Goal: Transaction & Acquisition: Purchase product/service

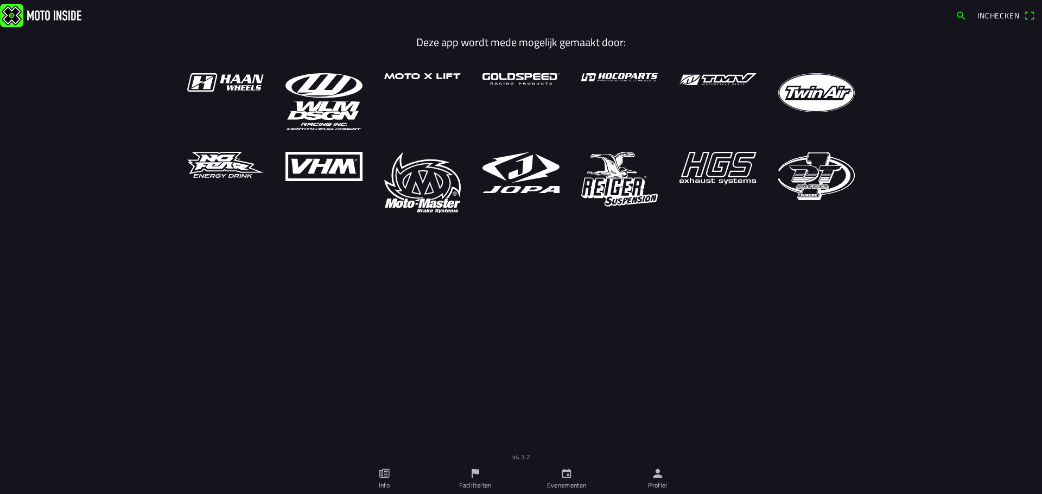
click at [573, 478] on link "Evenementen" at bounding box center [566, 479] width 91 height 30
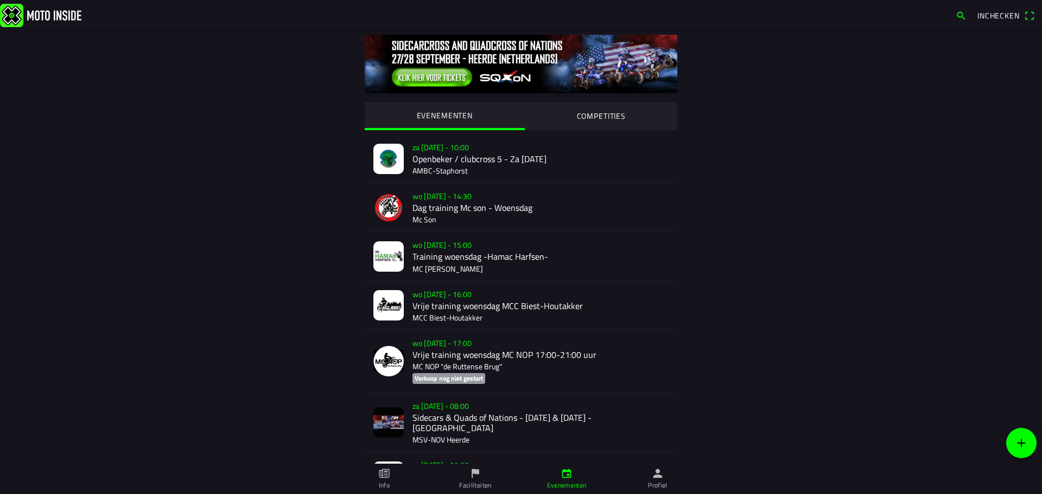
click at [962, 14] on span "button" at bounding box center [960, 15] width 11 height 17
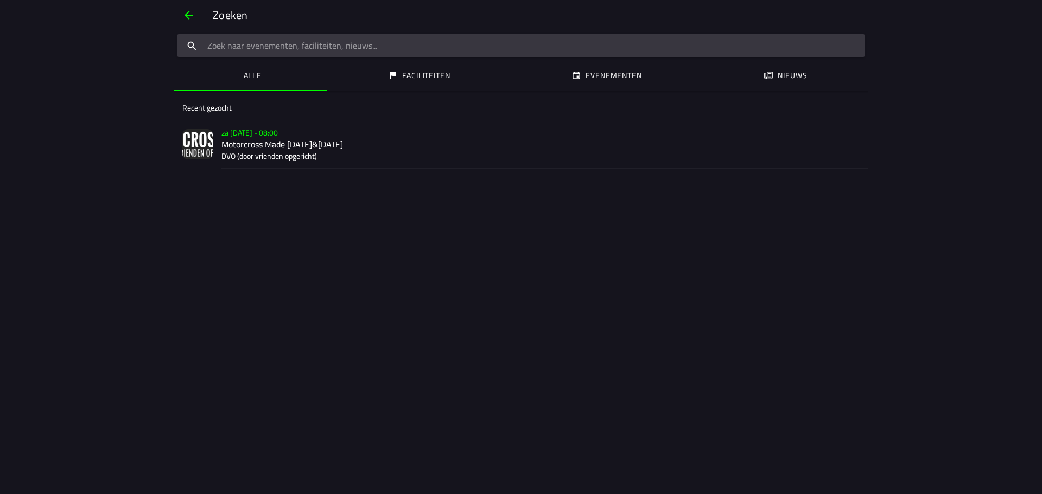
click at [279, 145] on h2 "Motorcross Made [DATE]&[DATE]" at bounding box center [540, 144] width 638 height 10
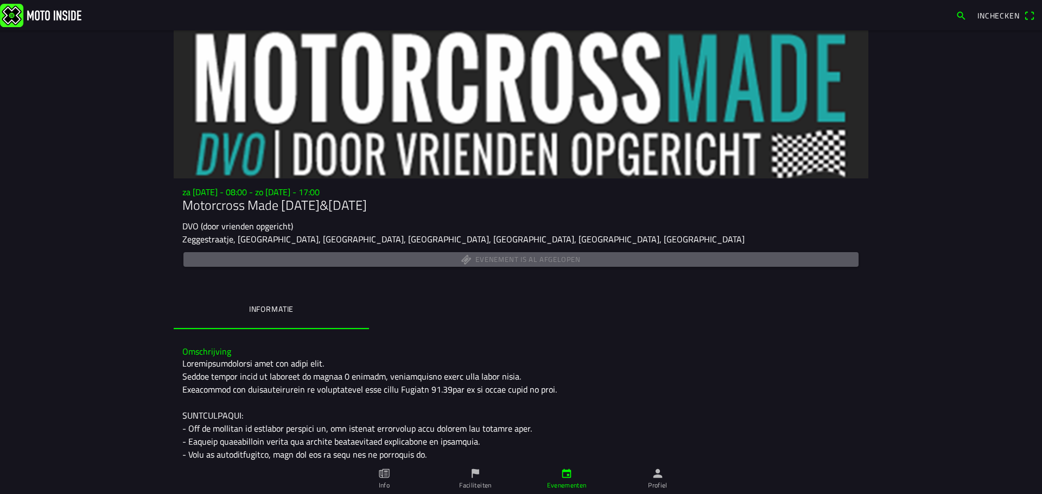
click at [11, 13] on img at bounding box center [40, 14] width 81 height 23
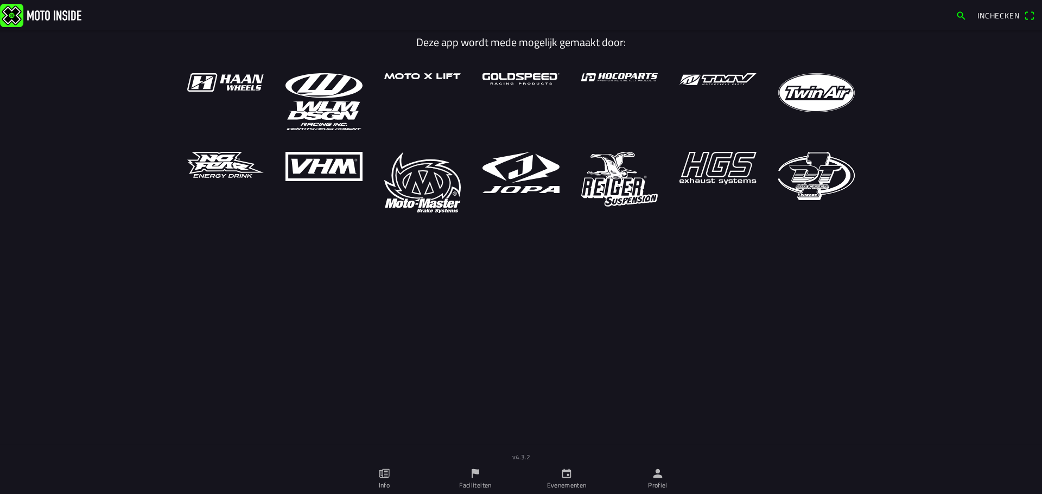
click at [566, 476] on icon "calendar" at bounding box center [566, 474] width 12 height 12
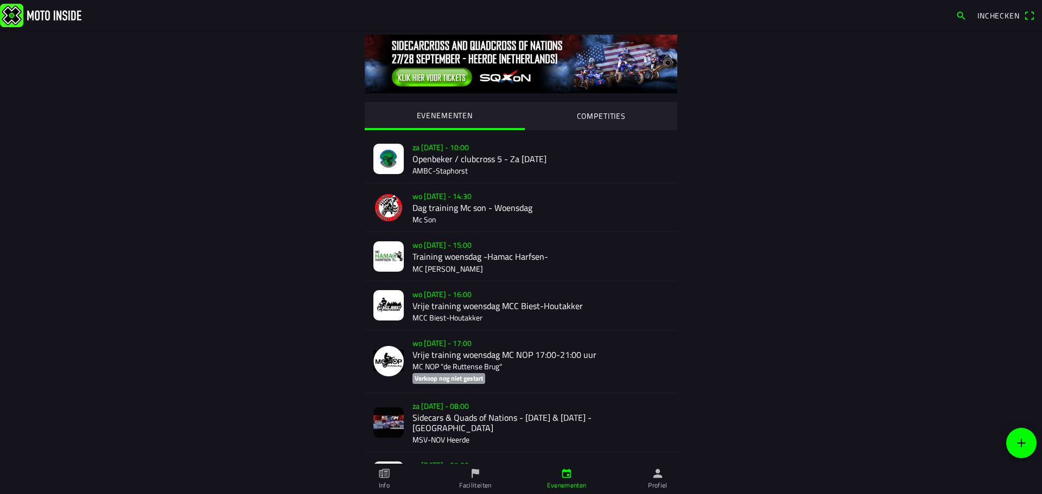
click at [959, 20] on span "button" at bounding box center [960, 15] width 11 height 17
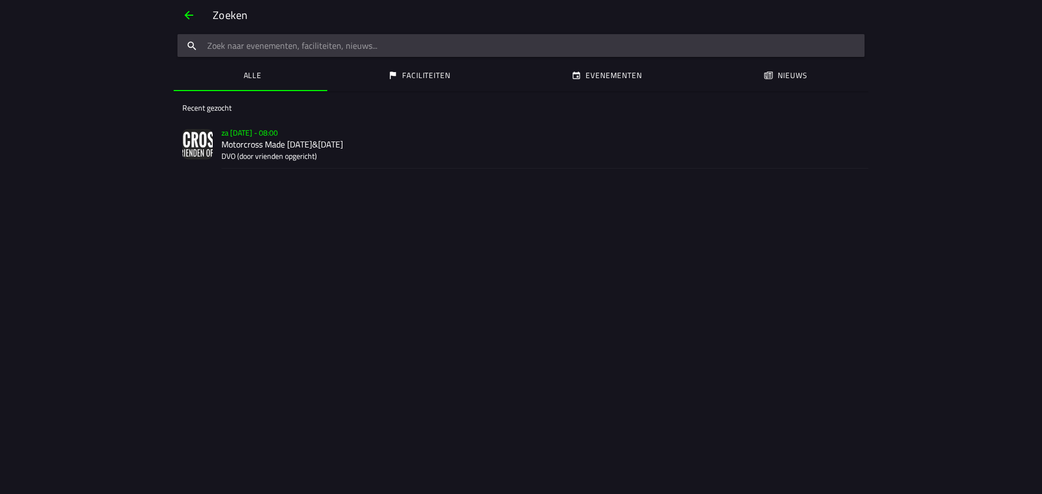
click at [340, 41] on input "search text" at bounding box center [520, 45] width 687 height 23
click at [600, 72] on ion-label "Evenementen" at bounding box center [614, 75] width 56 height 12
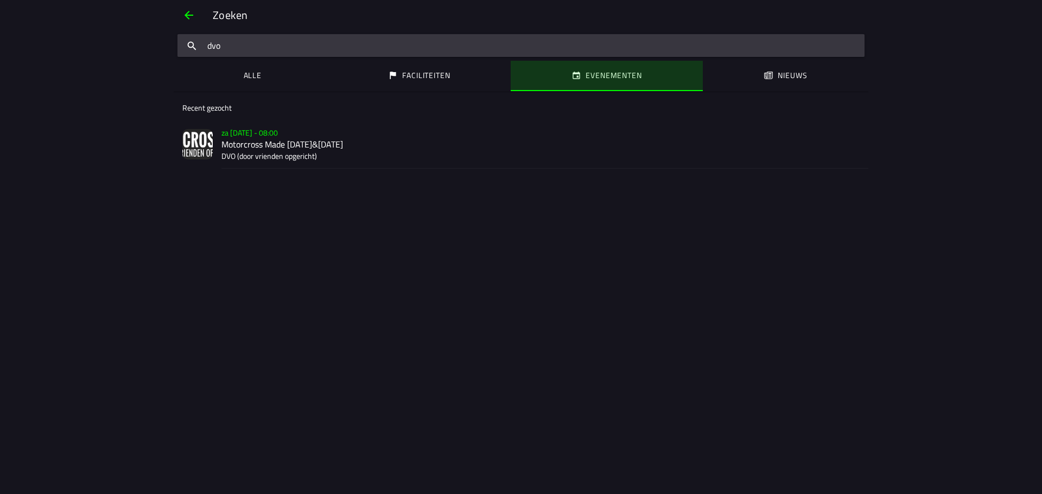
click at [608, 79] on ion-label "Evenementen" at bounding box center [614, 75] width 56 height 12
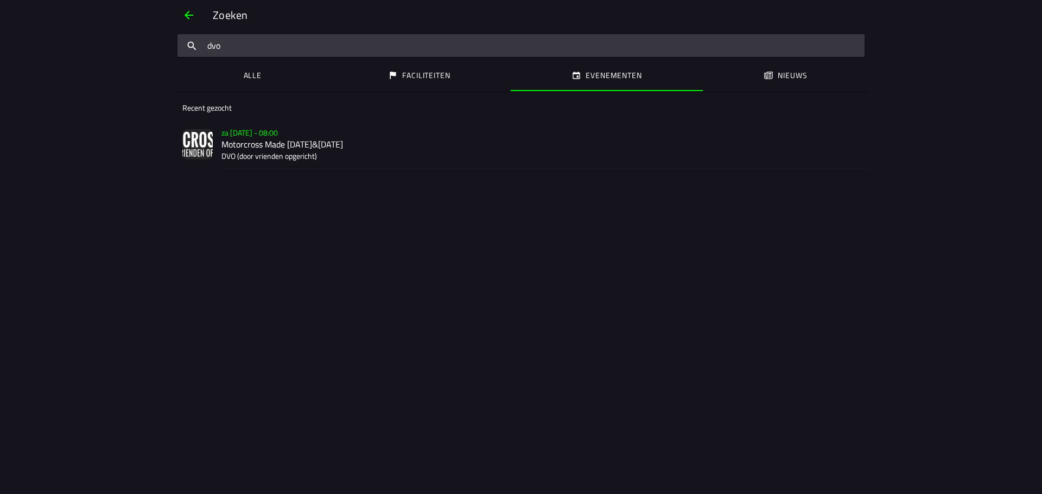
click at [262, 49] on input "dvo" at bounding box center [520, 45] width 687 height 23
click at [260, 74] on ion-label "Alle" at bounding box center [253, 75] width 18 height 12
click at [248, 41] on input "dvo" at bounding box center [520, 45] width 687 height 23
drag, startPoint x: 203, startPoint y: 37, endPoint x: 133, endPoint y: 37, distance: 70.5
click at [133, 37] on div "Zoeken dvo Alle Faciliteiten Evenementen Nieuws Recent gezocht za [DATE] - 08:0…" at bounding box center [521, 247] width 1042 height 494
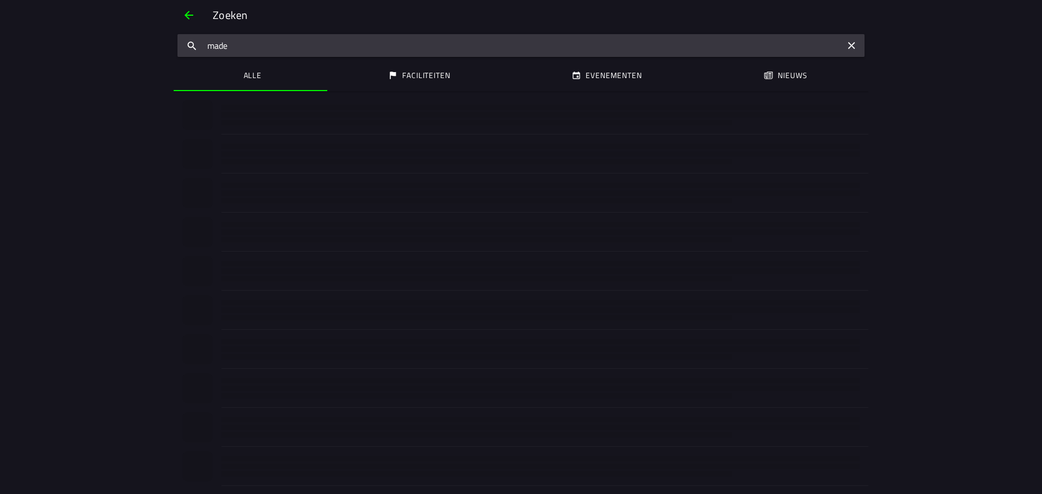
type input "made"
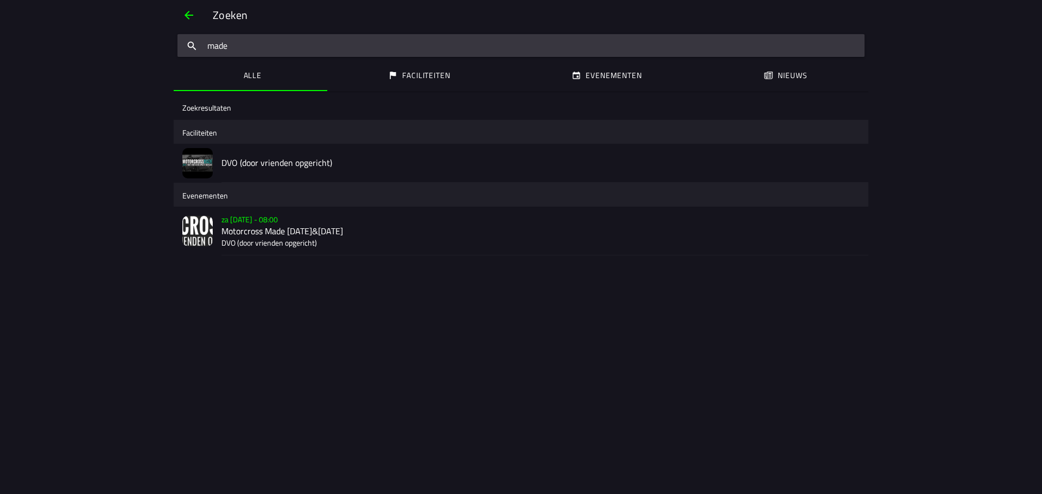
click at [301, 236] on h2 "Motorcross Made [DATE]&[DATE]" at bounding box center [540, 231] width 638 height 10
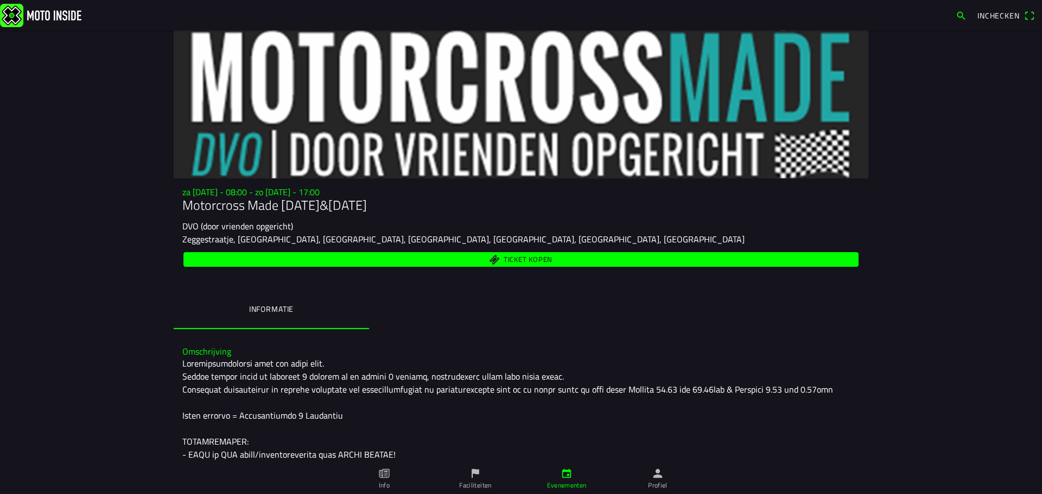
click at [546, 263] on span "Ticket kopen" at bounding box center [528, 259] width 49 height 7
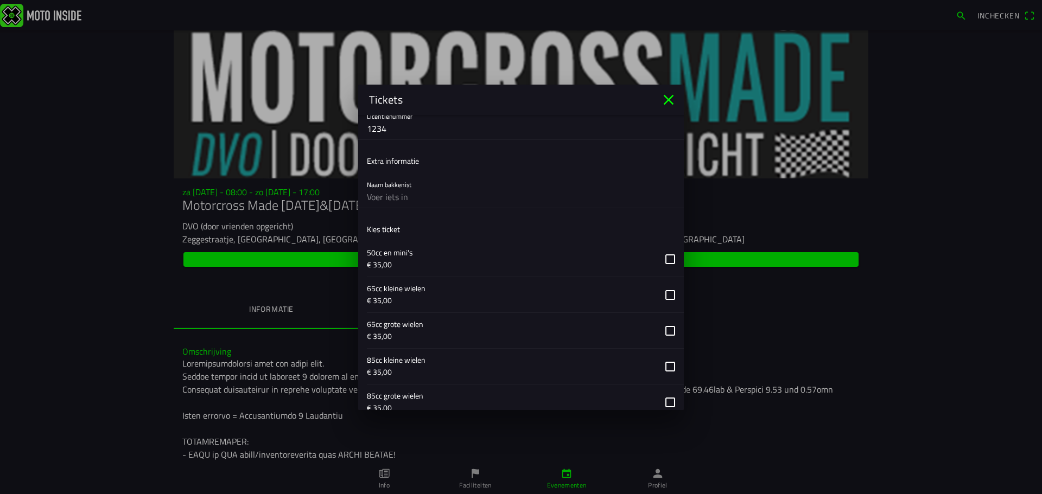
scroll to position [705, 0]
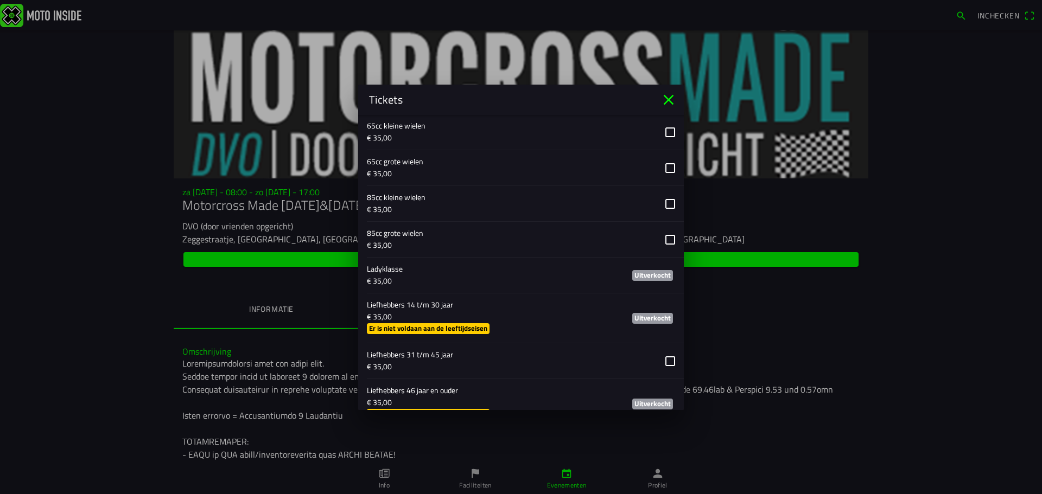
click at [0, 0] on slot "Uitverkocht" at bounding box center [0, 0] width 0 height 0
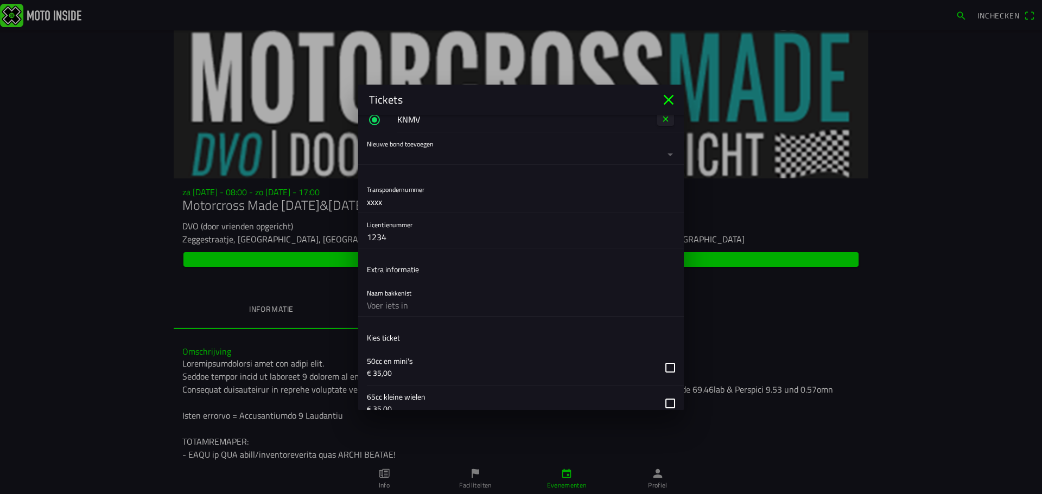
scroll to position [163, 0]
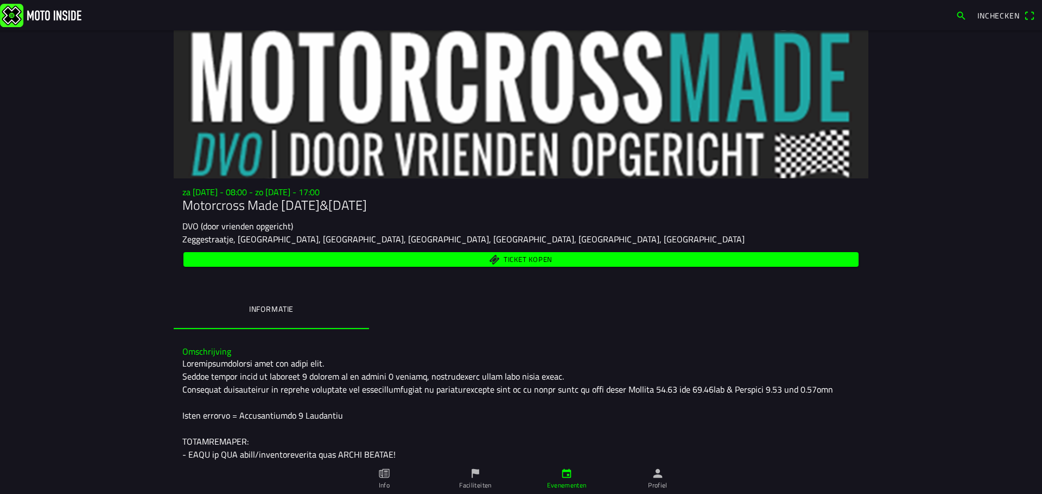
click at [959, 27] on ion-backdrop at bounding box center [521, 247] width 1042 height 494
click at [991, 16] on span "Inchecken" at bounding box center [998, 15] width 42 height 11
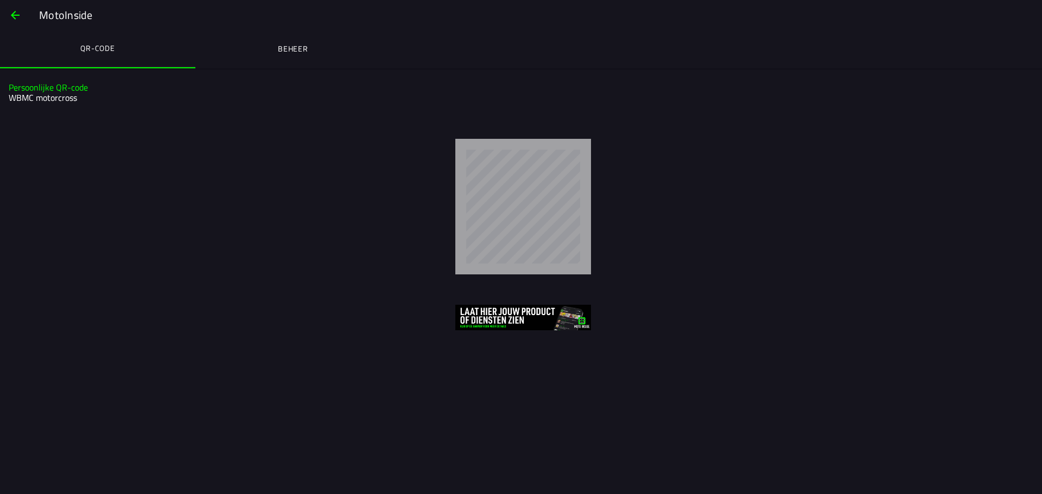
click at [12, 14] on span "button" at bounding box center [15, 15] width 13 height 26
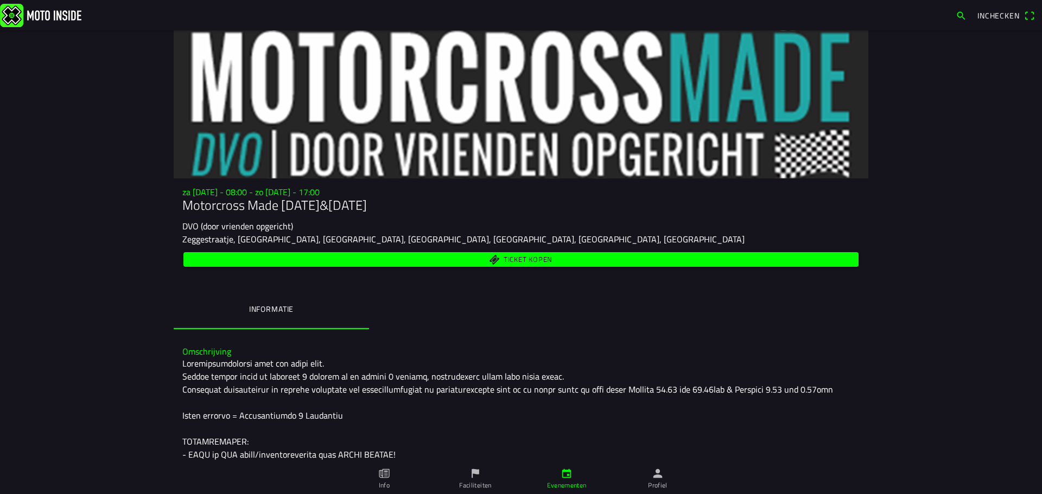
click at [648, 483] on ion-label "Profiel" at bounding box center [658, 486] width 20 height 10
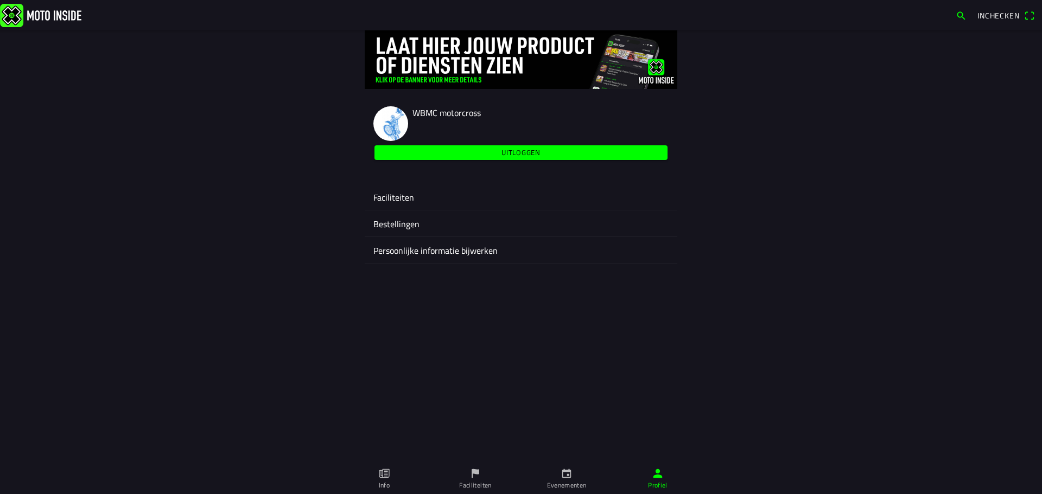
click at [531, 146] on span "Uitloggen" at bounding box center [521, 152] width 281 height 15
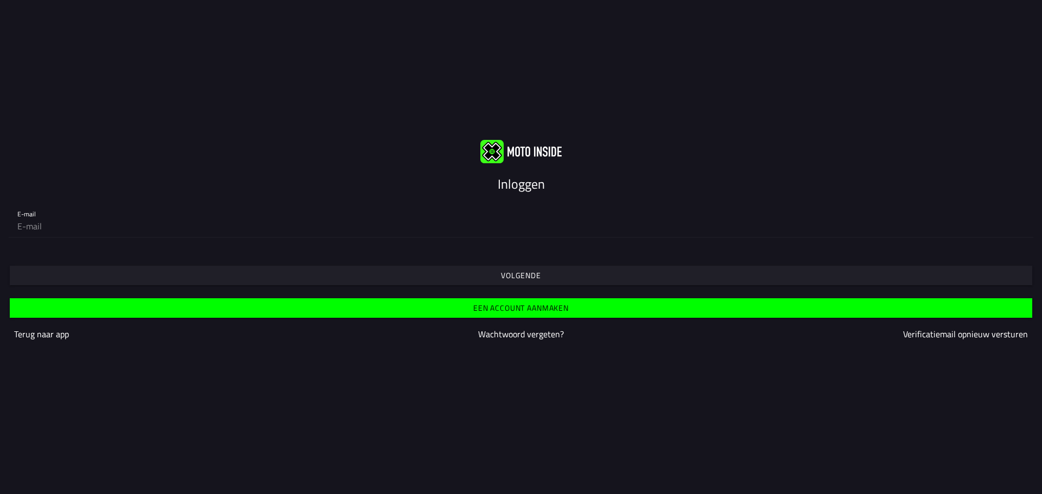
click at [480, 246] on div "Volgende" at bounding box center [521, 265] width 1042 height 39
click at [89, 227] on input "email" at bounding box center [520, 226] width 1007 height 22
type input "[EMAIL_ADDRESS][DOMAIN_NAME]"
click at [542, 273] on span "Volgende" at bounding box center [520, 276] width 1005 height 20
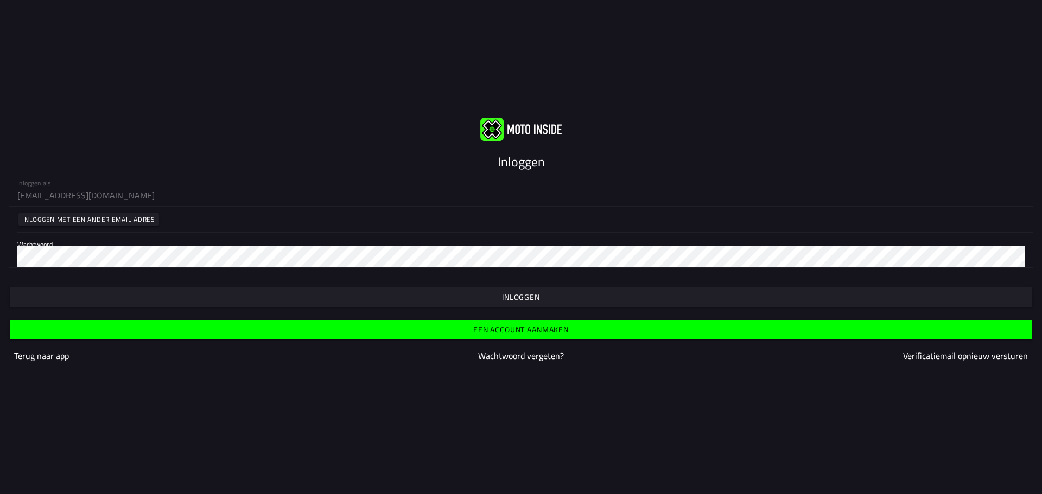
click at [0, 0] on slot "Inloggen" at bounding box center [0, 0] width 0 height 0
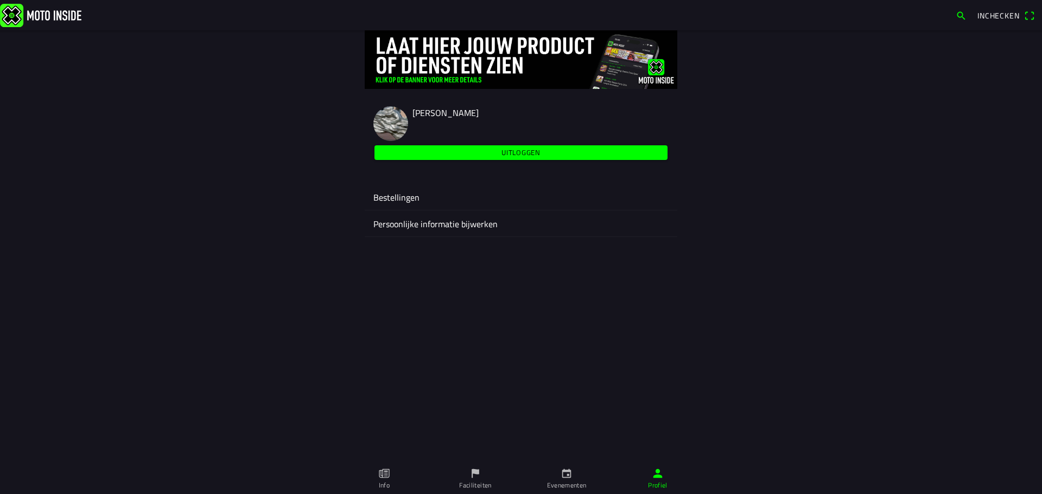
click at [569, 475] on icon "calendar" at bounding box center [566, 473] width 9 height 9
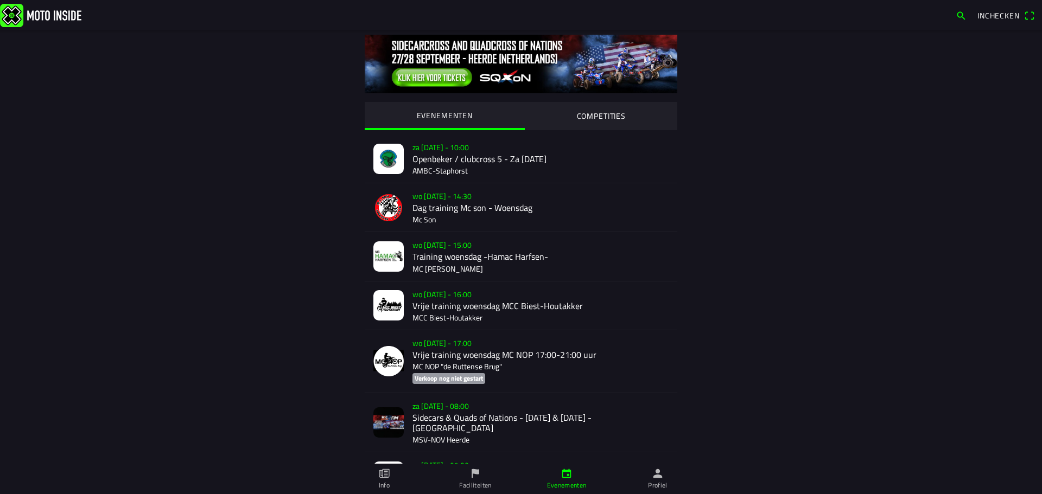
click at [963, 13] on span "button" at bounding box center [960, 15] width 11 height 17
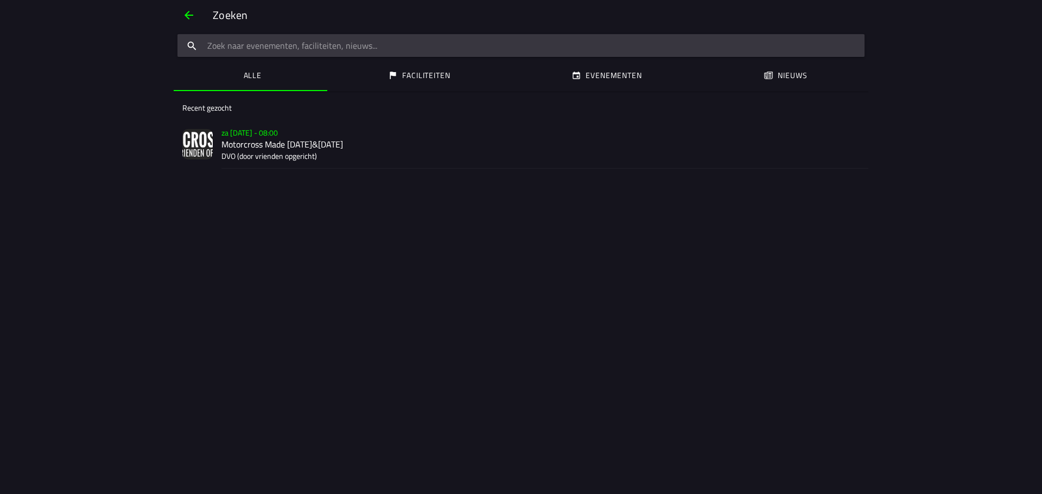
click at [313, 59] on div at bounding box center [521, 45] width 694 height 30
click at [313, 52] on input "search text" at bounding box center [520, 45] width 687 height 23
type input "made"
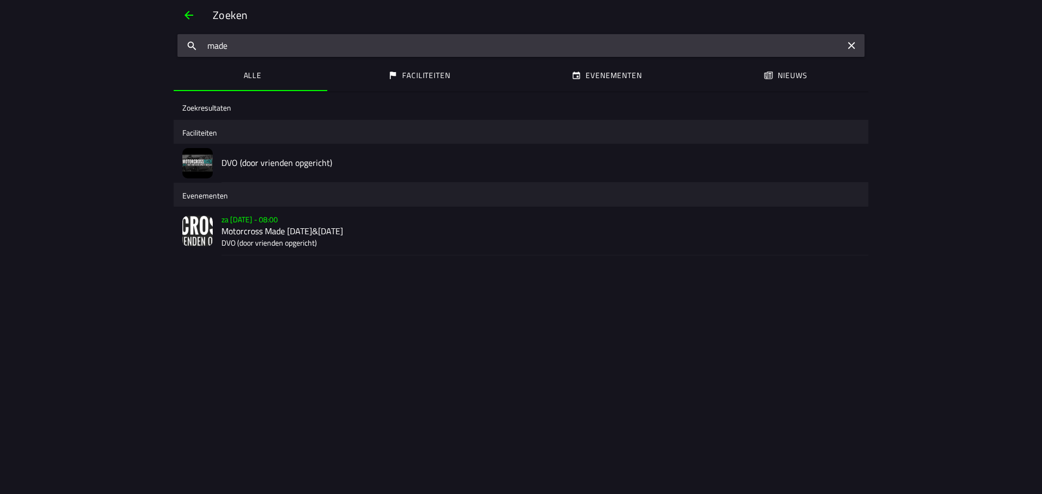
click at [264, 231] on h2 "Motorcross Made [DATE]&[DATE]" at bounding box center [540, 231] width 638 height 10
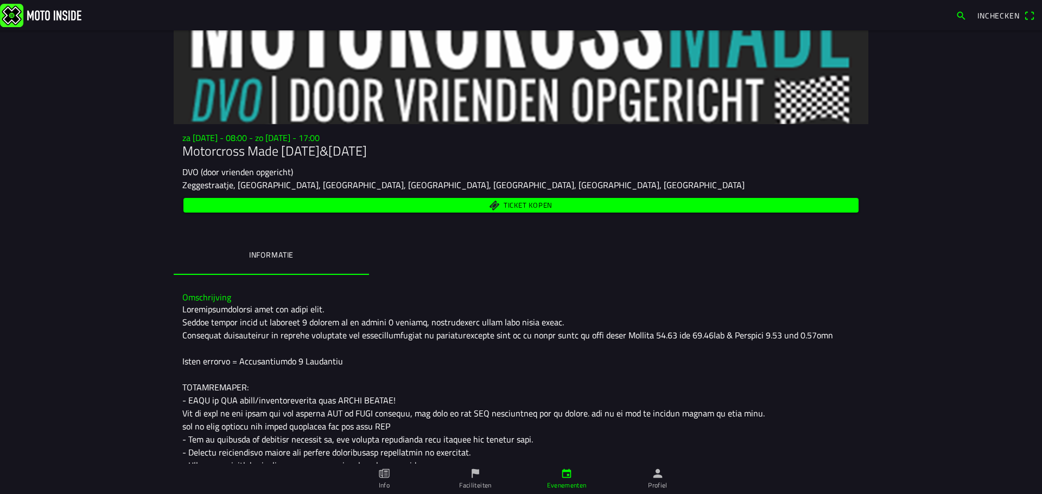
scroll to position [109, 0]
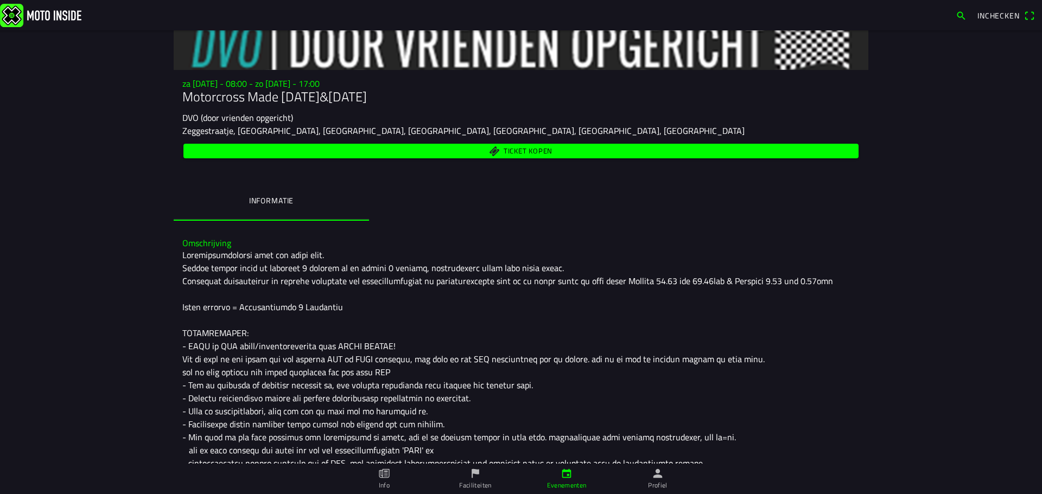
click at [515, 153] on span "Ticket kopen" at bounding box center [528, 151] width 49 height 7
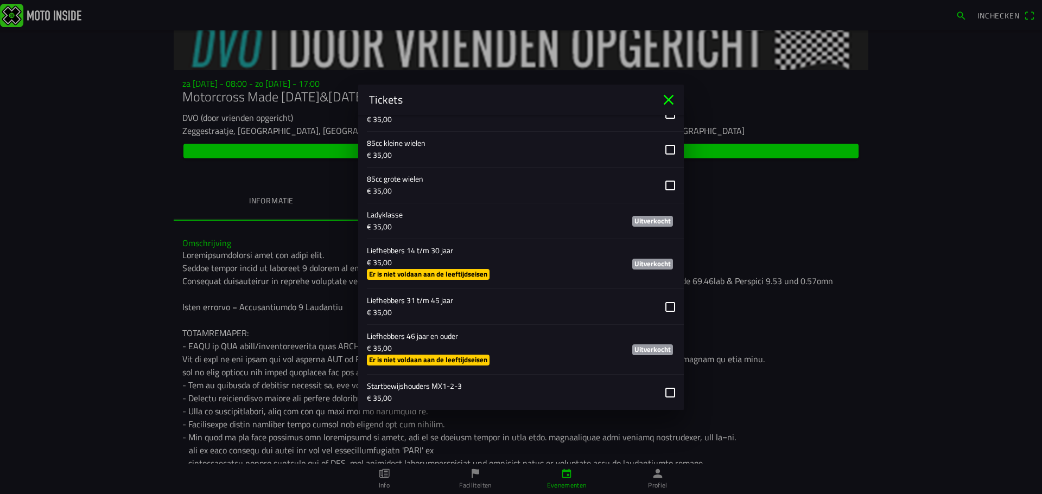
scroll to position [814, 0]
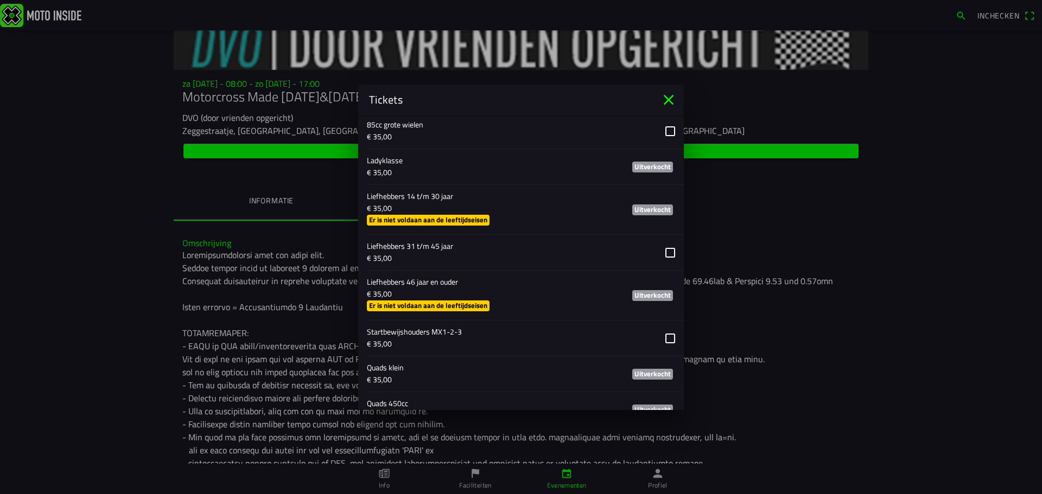
click at [660, 252] on button "button" at bounding box center [525, 252] width 317 height 35
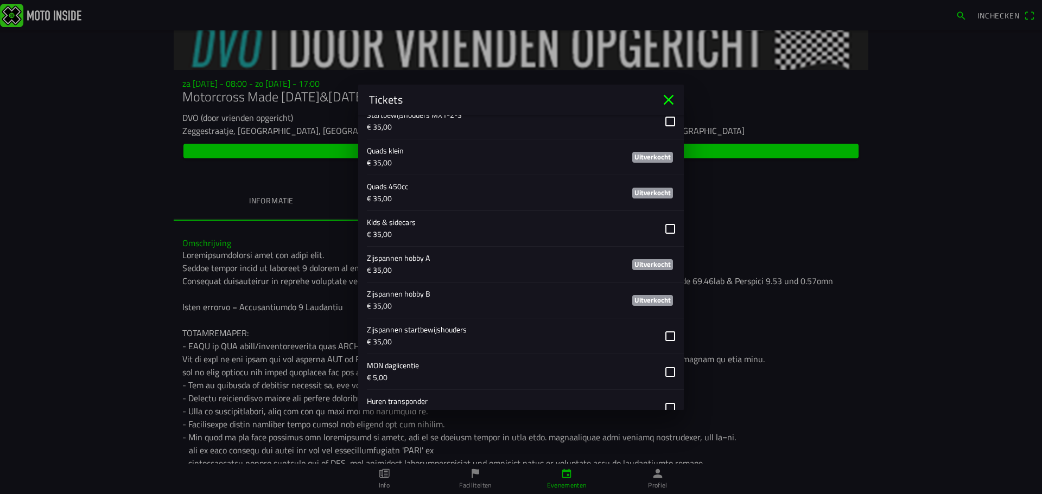
scroll to position [1138, 0]
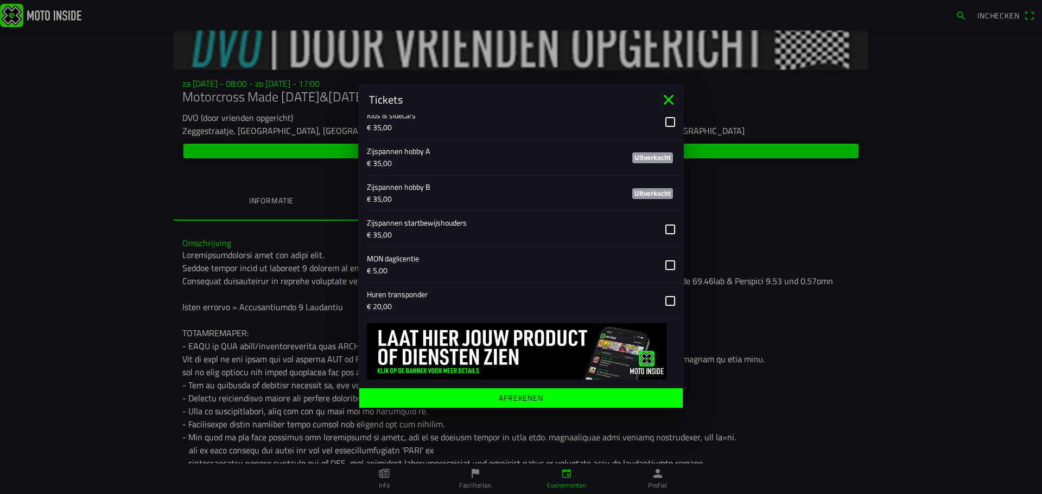
click at [522, 398] on ion-label "Afrekenen" at bounding box center [521, 398] width 44 height 8
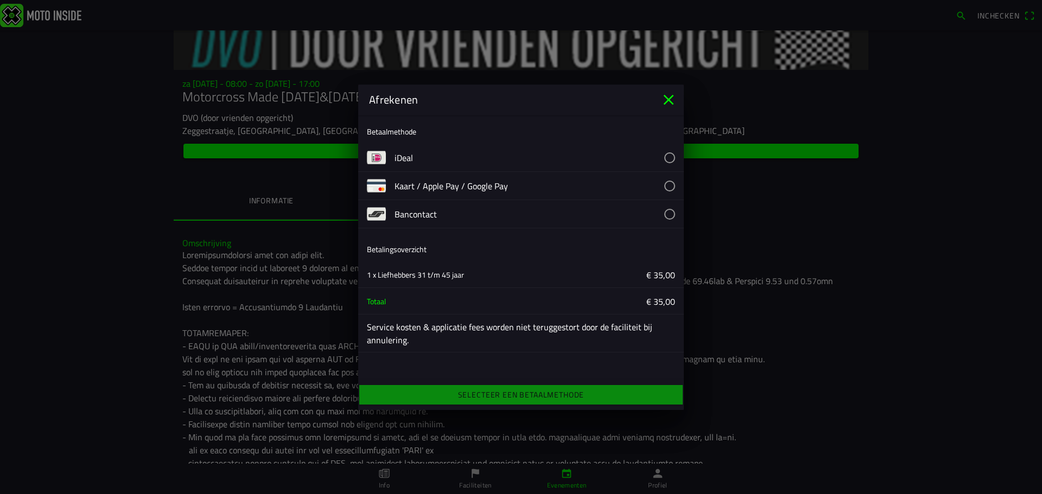
click at [405, 154] on button "button" at bounding box center [538, 158] width 289 height 28
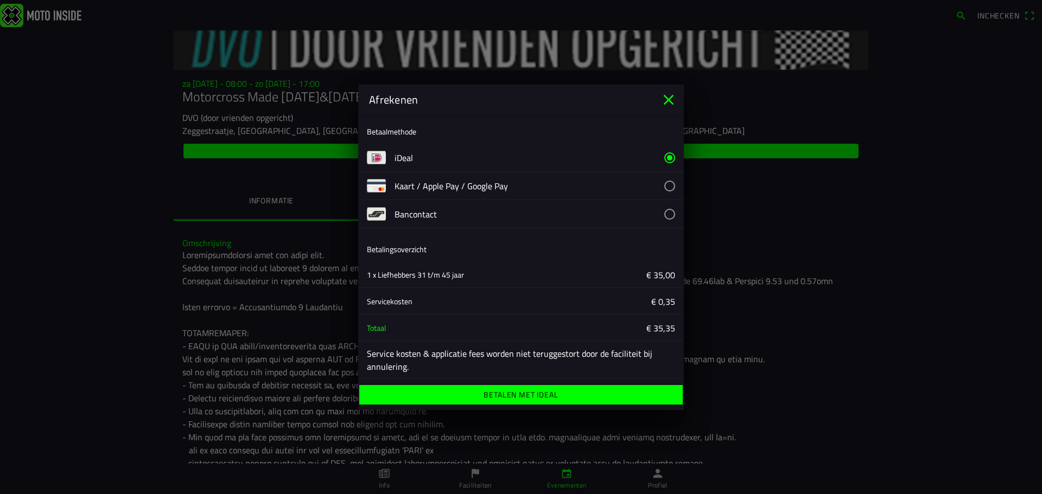
click at [525, 395] on ion-label "Betalen met iDeal" at bounding box center [520, 395] width 74 height 8
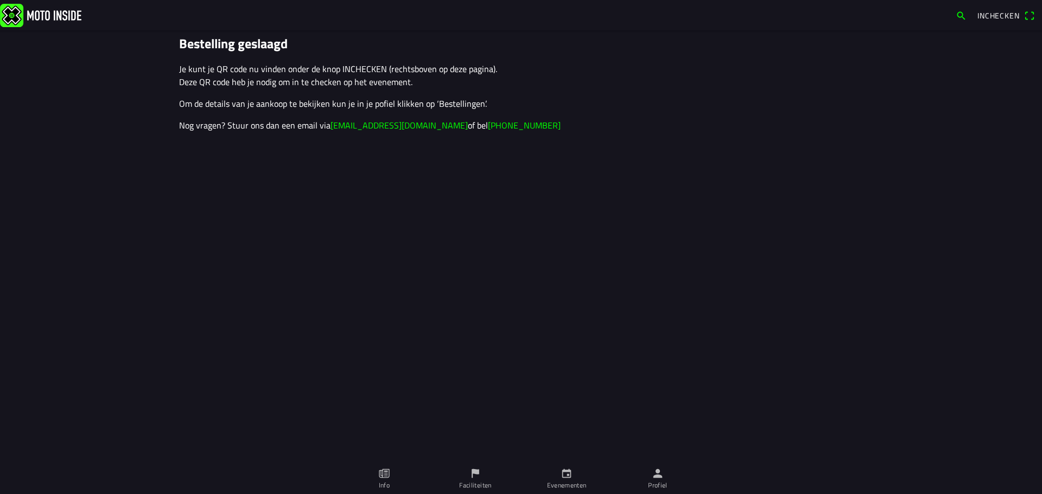
click at [41, 12] on img at bounding box center [40, 14] width 81 height 23
